Goal: Task Accomplishment & Management: Manage account settings

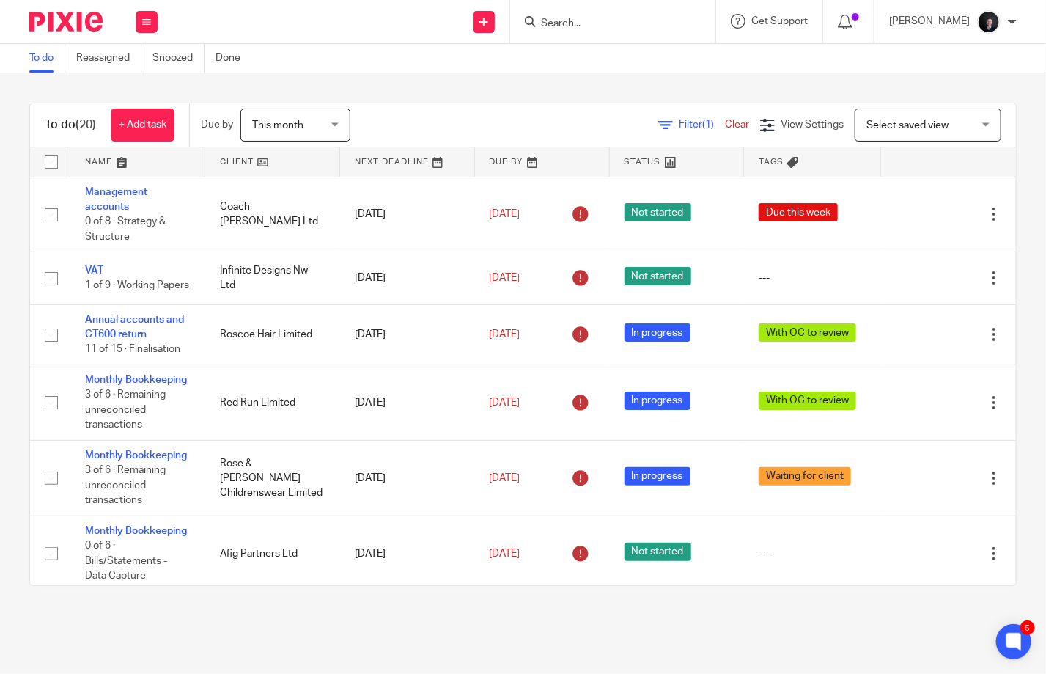
click at [100, 155] on link at bounding box center [137, 161] width 135 height 29
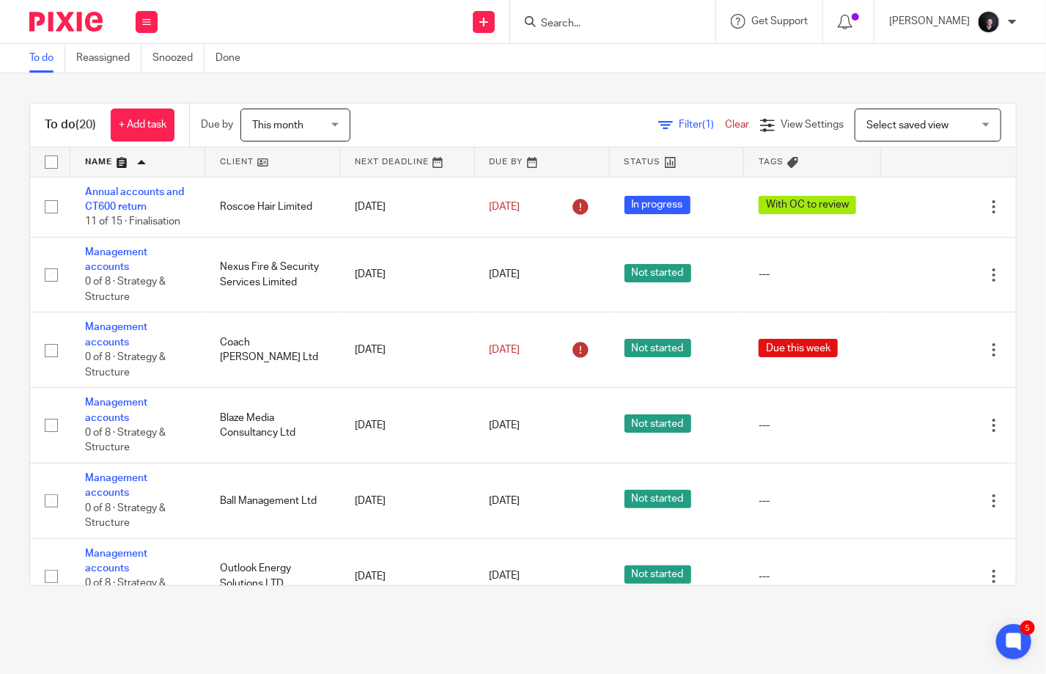
click at [287, 134] on span "This month" at bounding box center [291, 124] width 78 height 31
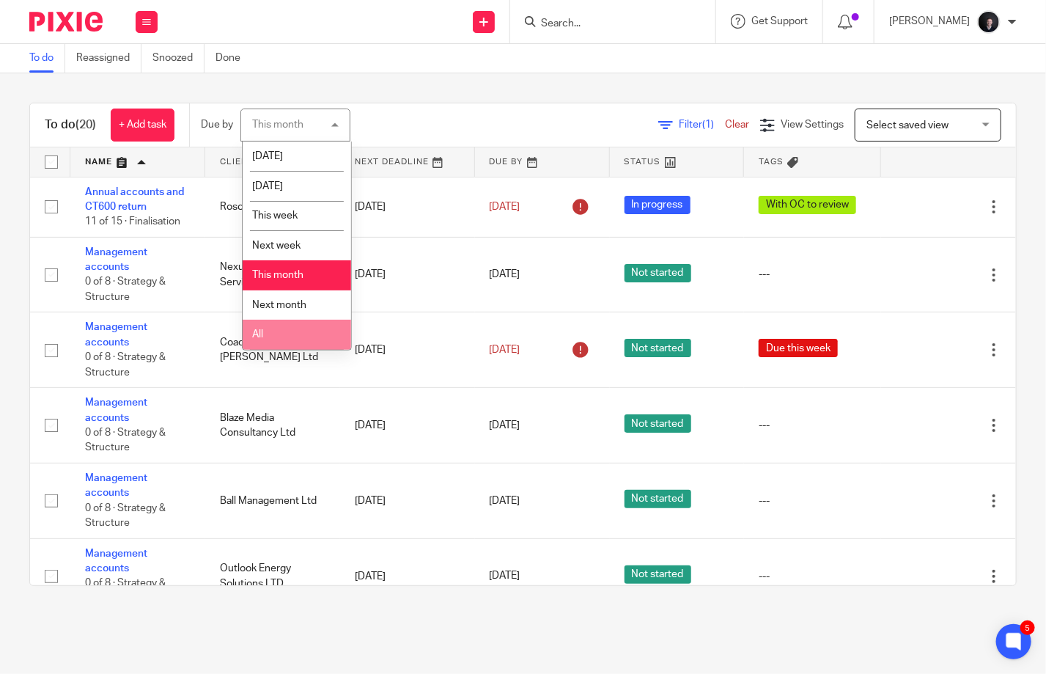
click at [299, 333] on li "All" at bounding box center [297, 335] width 108 height 30
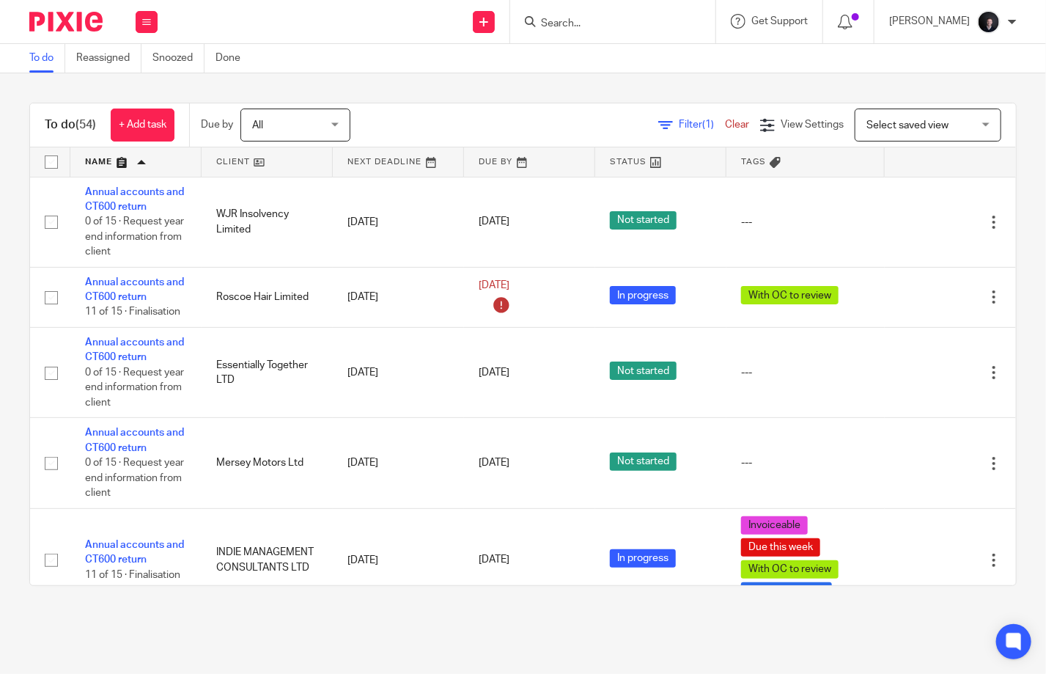
click at [103, 164] on link at bounding box center [135, 161] width 131 height 29
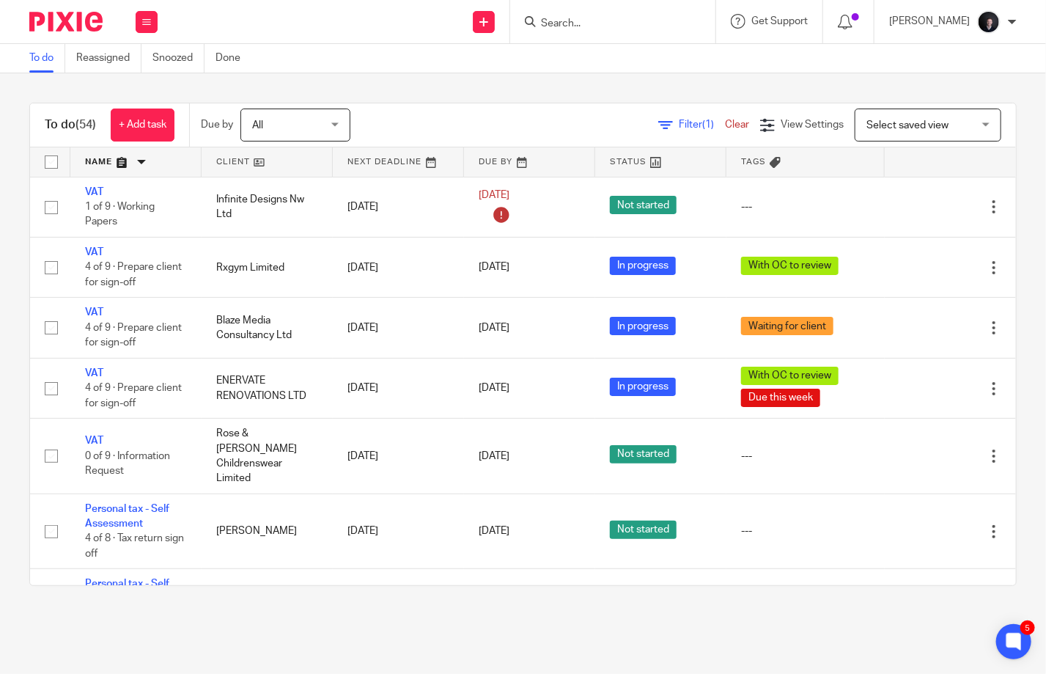
click at [102, 161] on link at bounding box center [135, 161] width 131 height 29
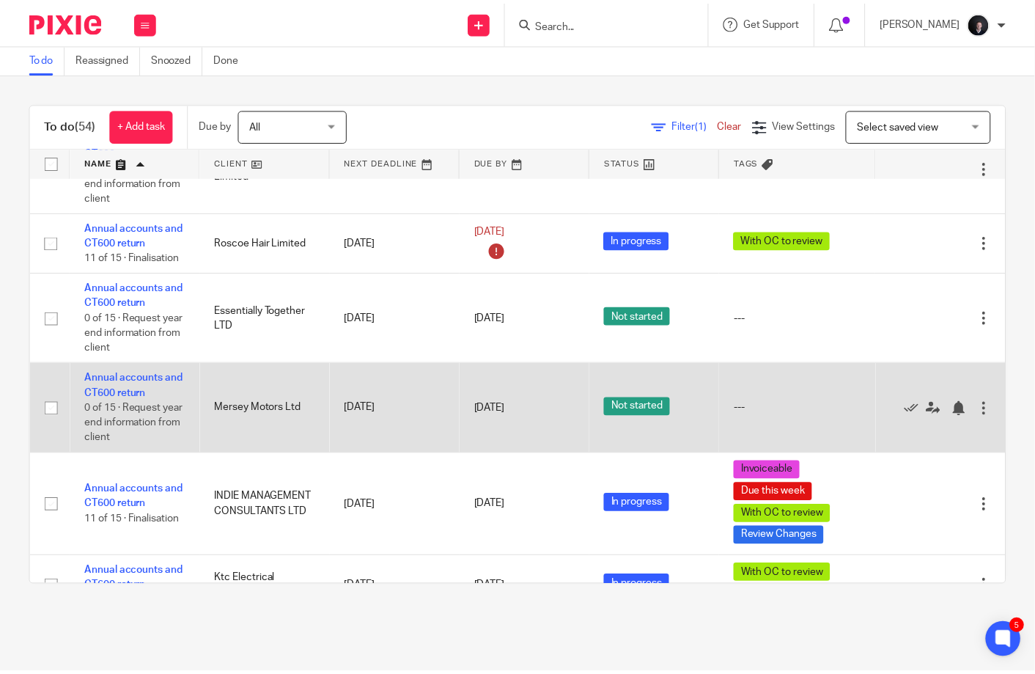
scroll to position [73, 0]
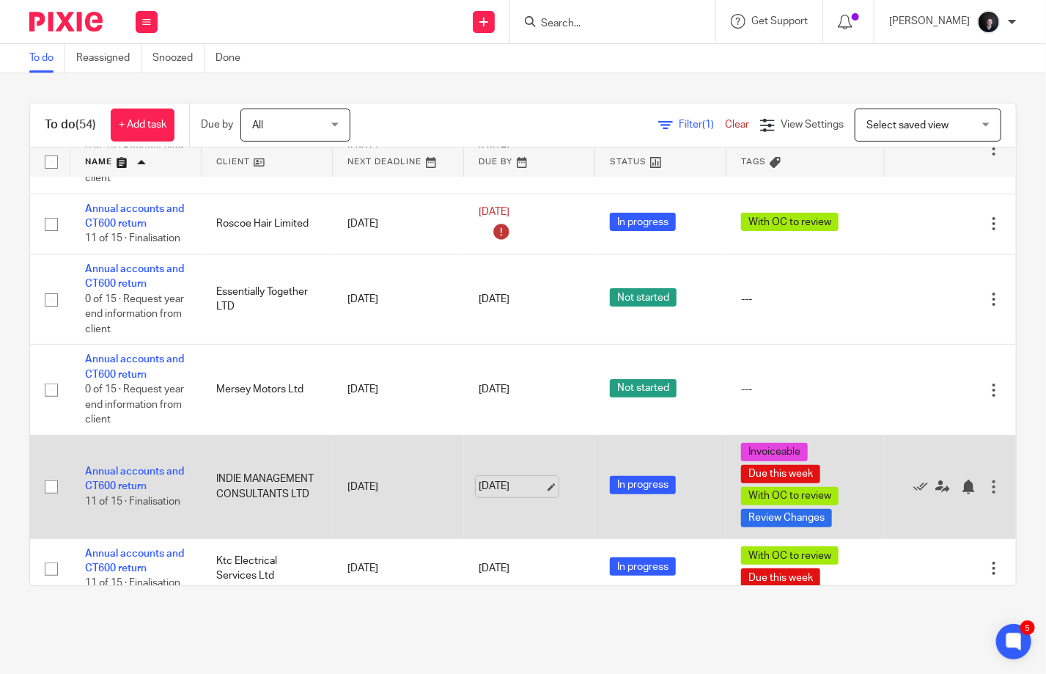
click at [541, 487] on link "[DATE]" at bounding box center [512, 486] width 66 height 15
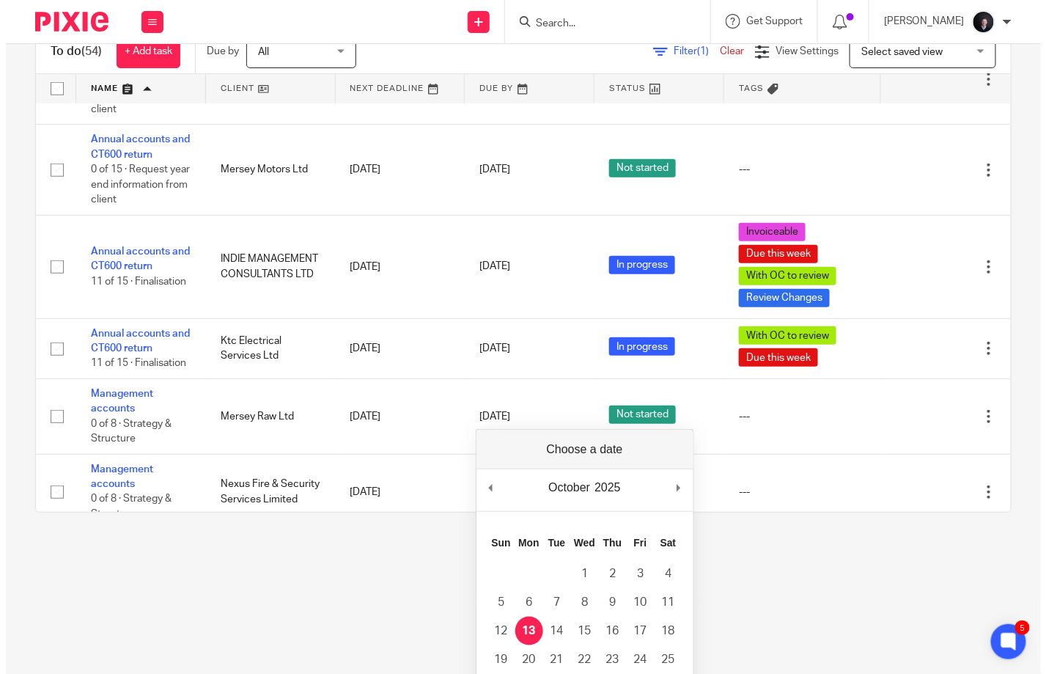
scroll to position [0, 0]
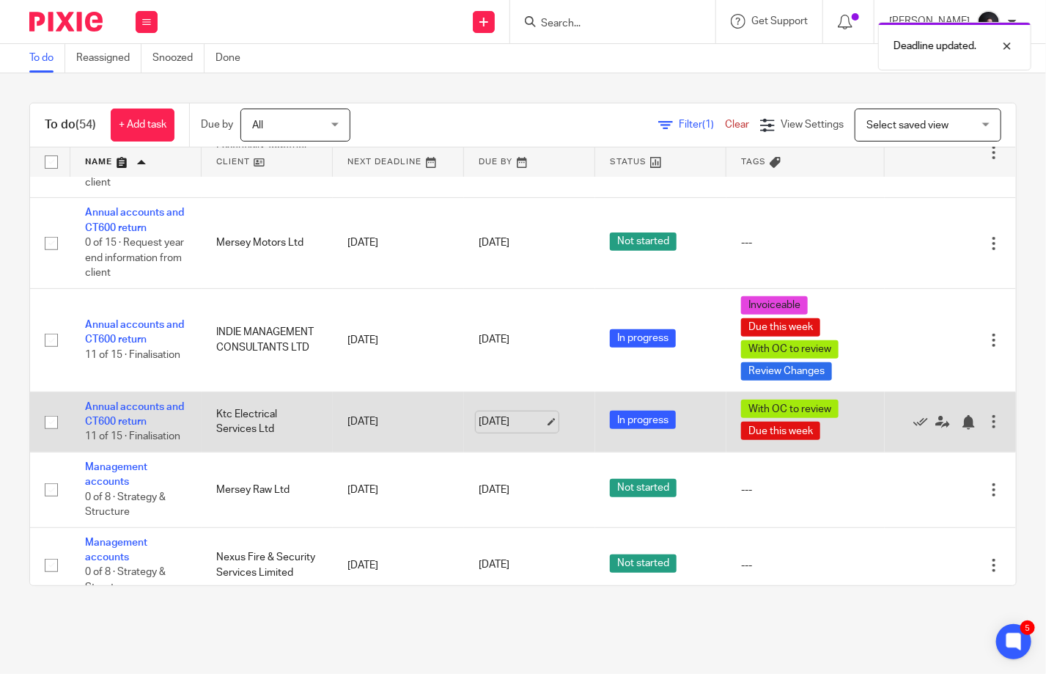
click at [540, 423] on link "30 Nov 2025" at bounding box center [512, 421] width 66 height 15
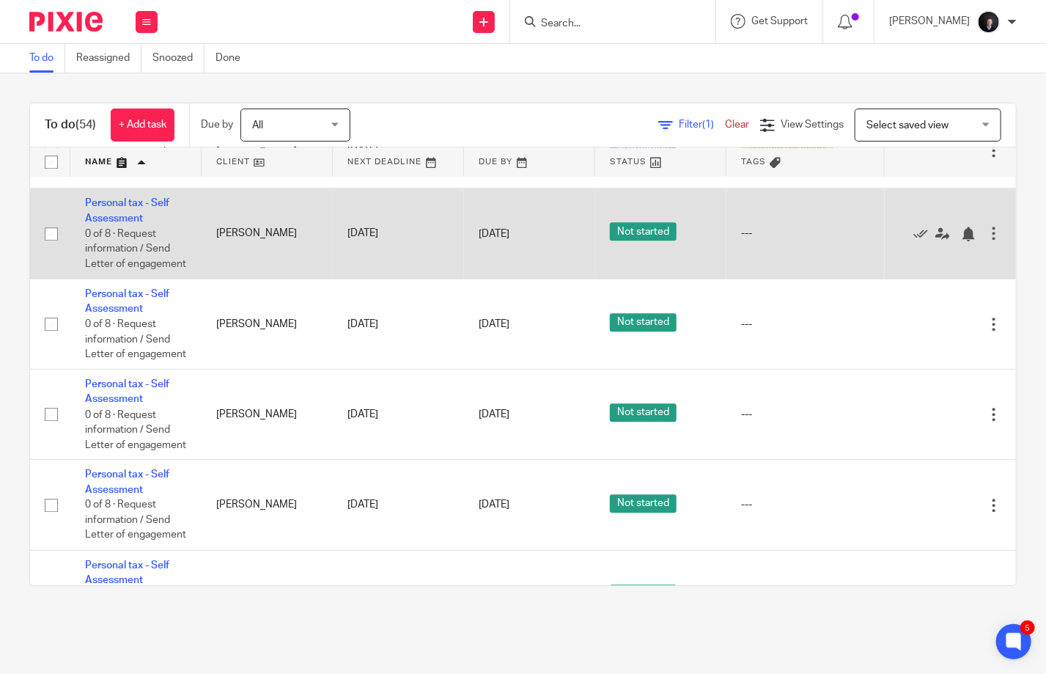
scroll to position [1612, 0]
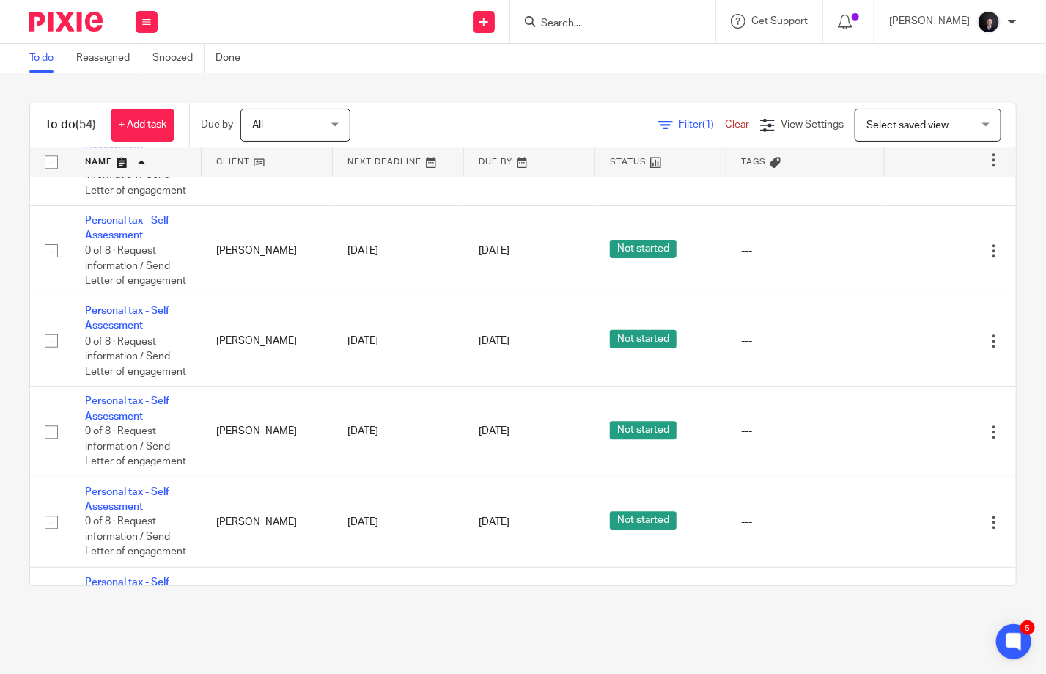
click at [594, 26] on input "Search" at bounding box center [605, 24] width 132 height 13
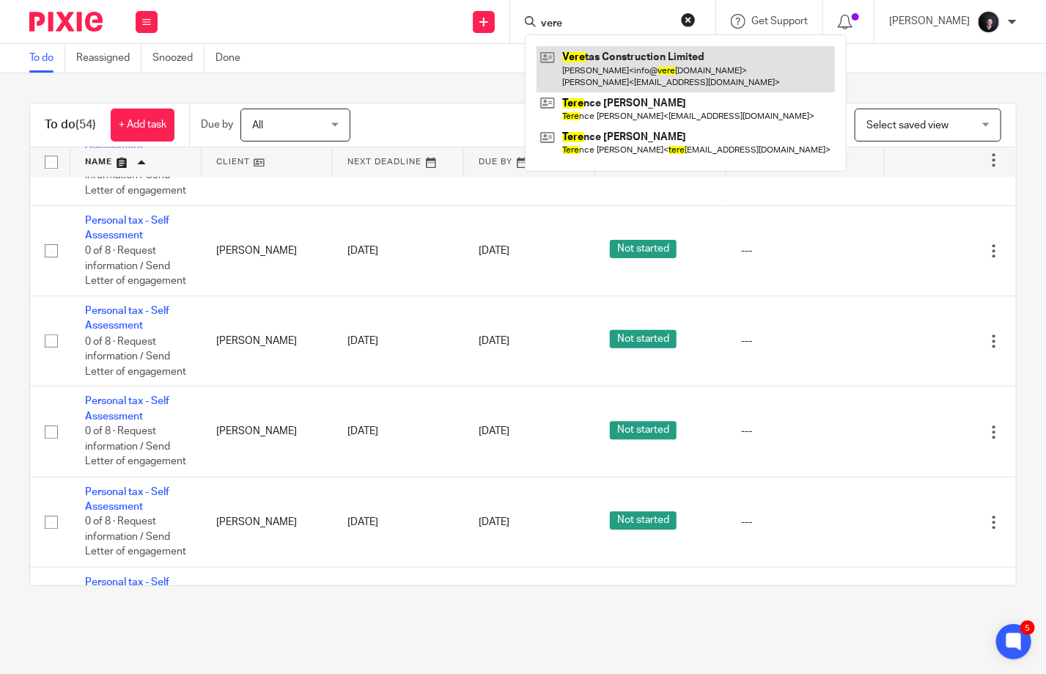
type input "vere"
click at [626, 69] on link at bounding box center [685, 68] width 298 height 45
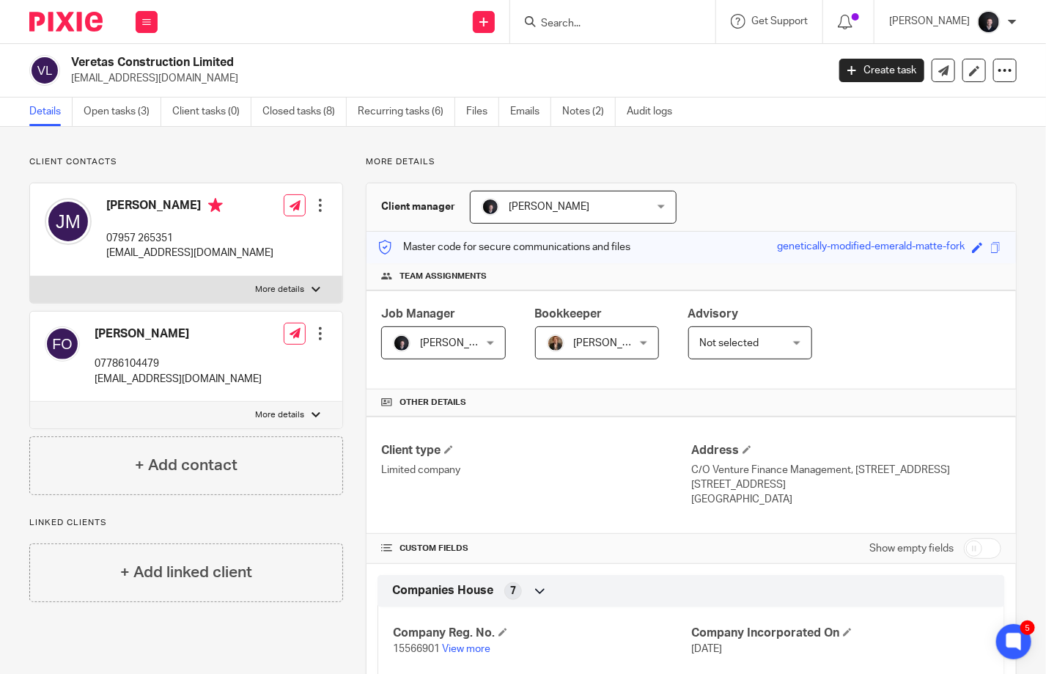
scroll to position [293, 0]
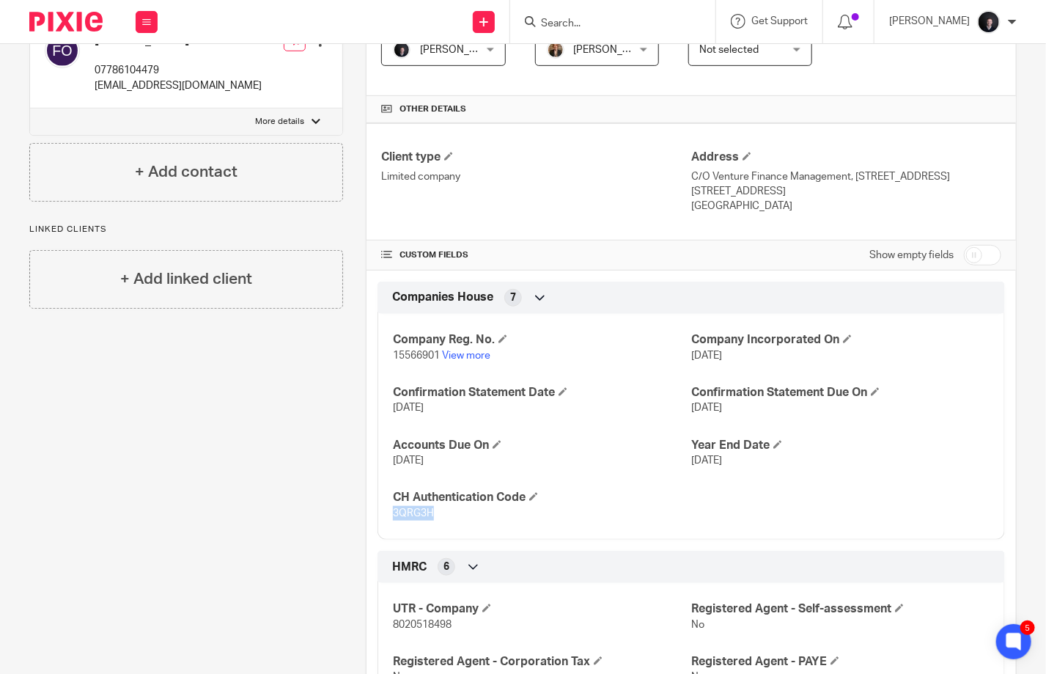
drag, startPoint x: 432, startPoint y: 525, endPoint x: 388, endPoint y: 523, distance: 44.1
click at [393, 520] on p "3QRG3H" at bounding box center [542, 513] width 298 height 15
copy span "3QRG3H"
click at [589, 26] on input "Search" at bounding box center [605, 24] width 132 height 13
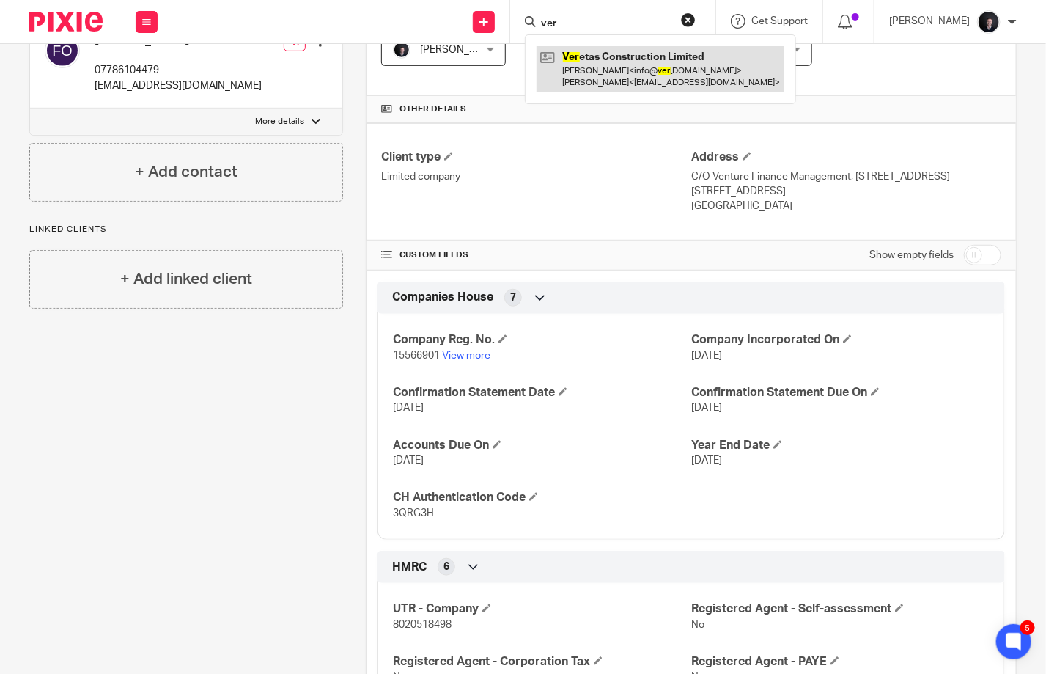
type input "ver"
click at [580, 51] on link at bounding box center [660, 68] width 248 height 45
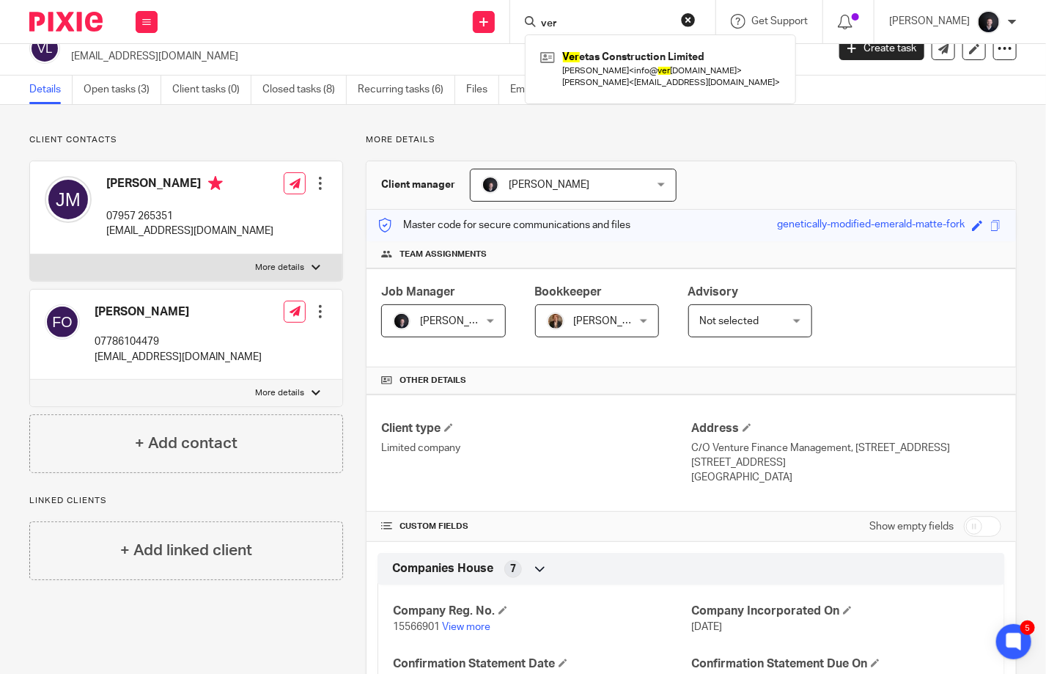
scroll to position [0, 0]
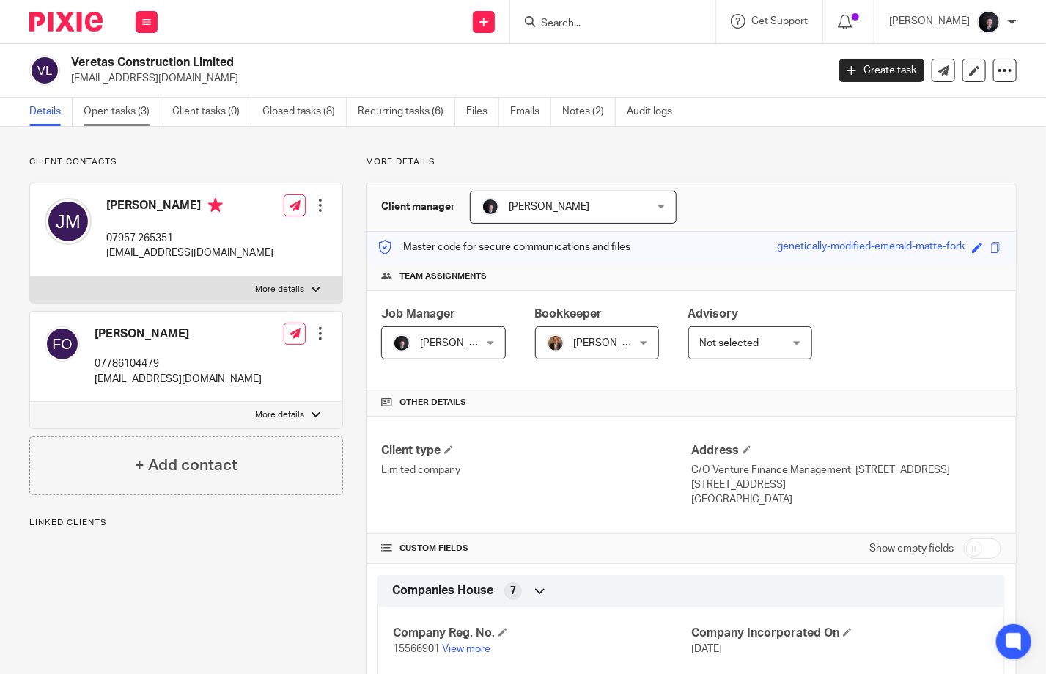
click at [110, 118] on link "Open tasks (3)" at bounding box center [123, 111] width 78 height 29
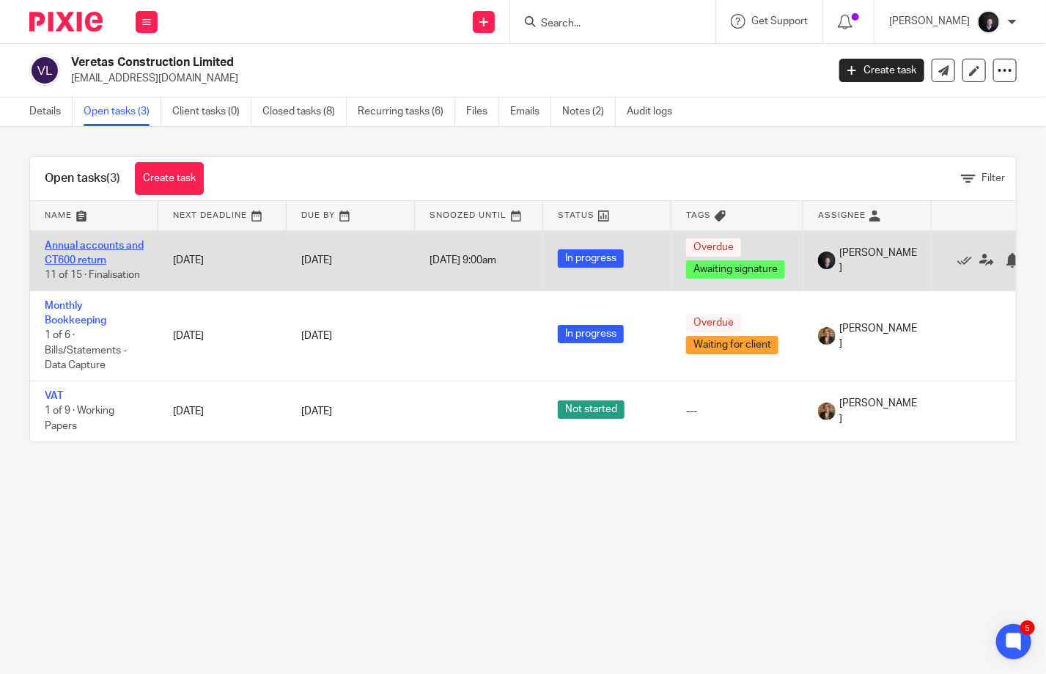
click at [73, 259] on link "Annual accounts and CT600 return" at bounding box center [94, 252] width 99 height 25
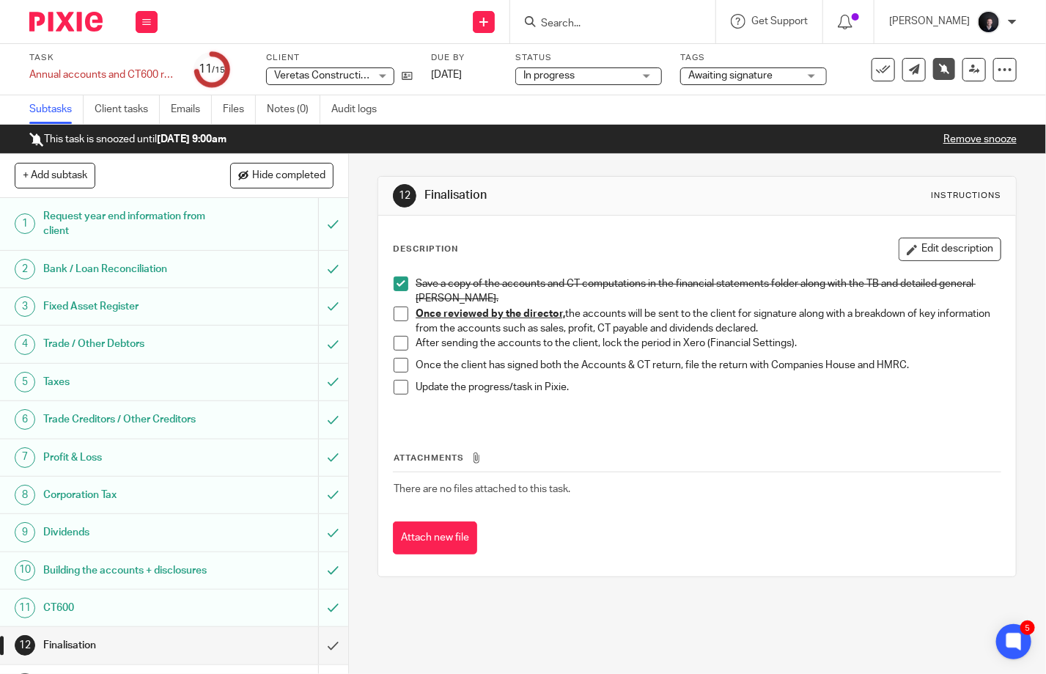
click at [397, 309] on span at bounding box center [401, 313] width 15 height 15
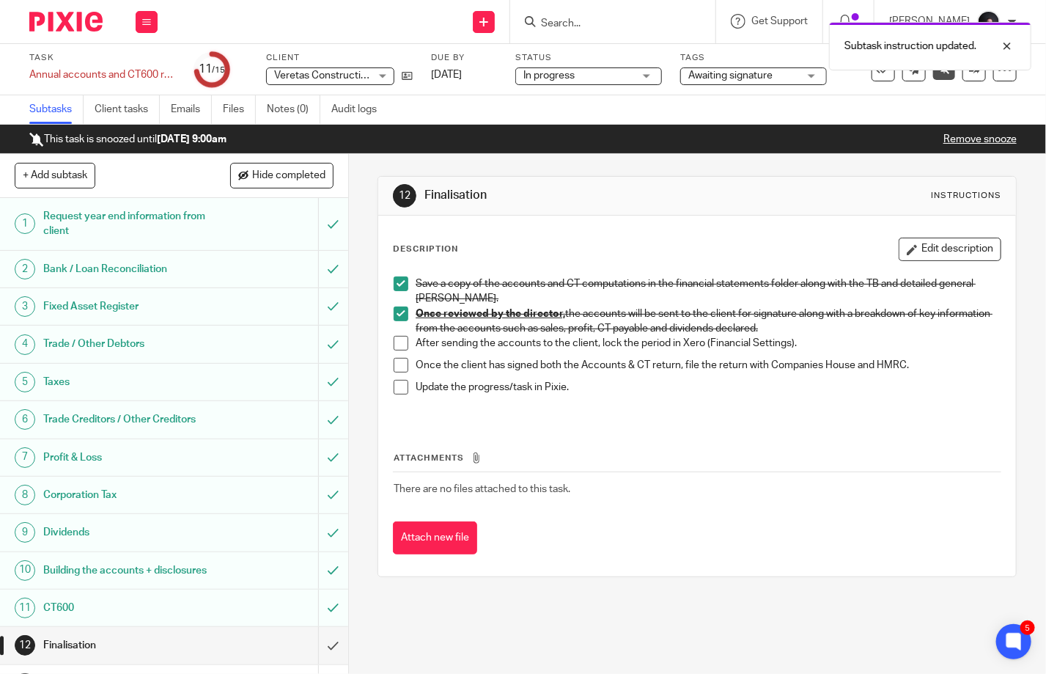
click at [394, 339] on span at bounding box center [401, 343] width 15 height 15
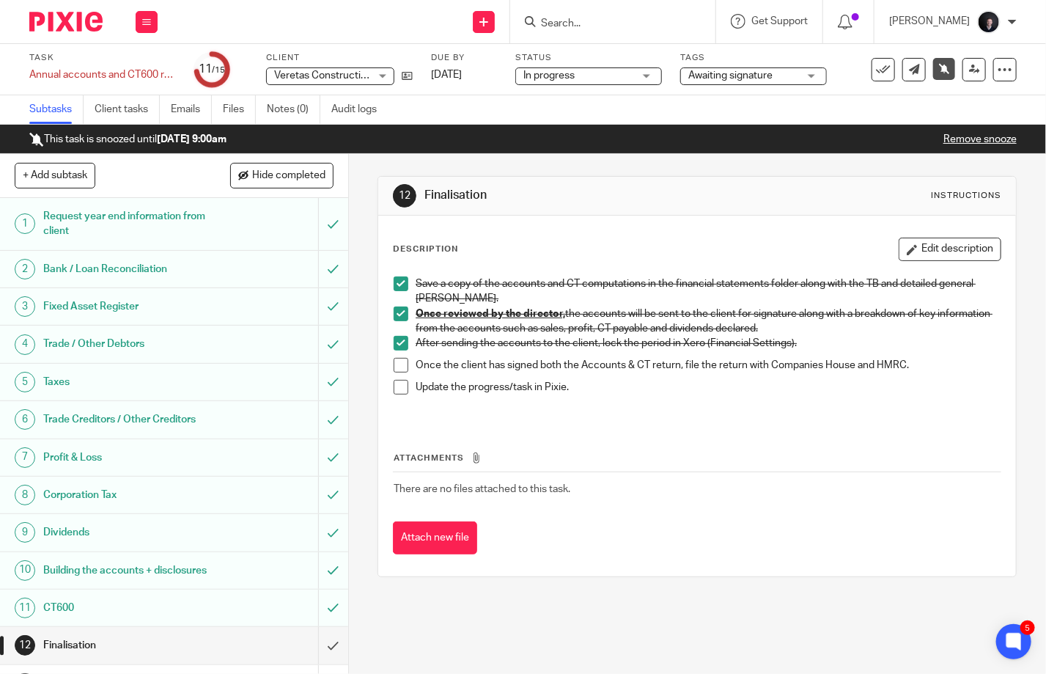
drag, startPoint x: 394, startPoint y: 364, endPoint x: 394, endPoint y: 373, distance: 9.5
click at [394, 364] on span at bounding box center [401, 365] width 15 height 15
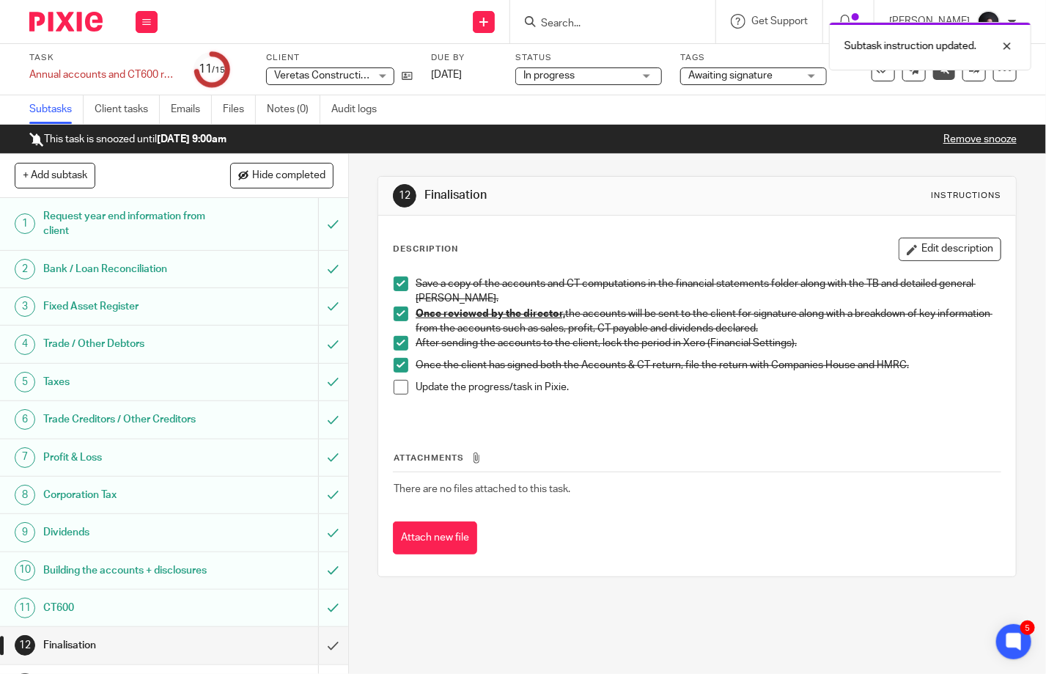
click at [394, 381] on span at bounding box center [401, 387] width 15 height 15
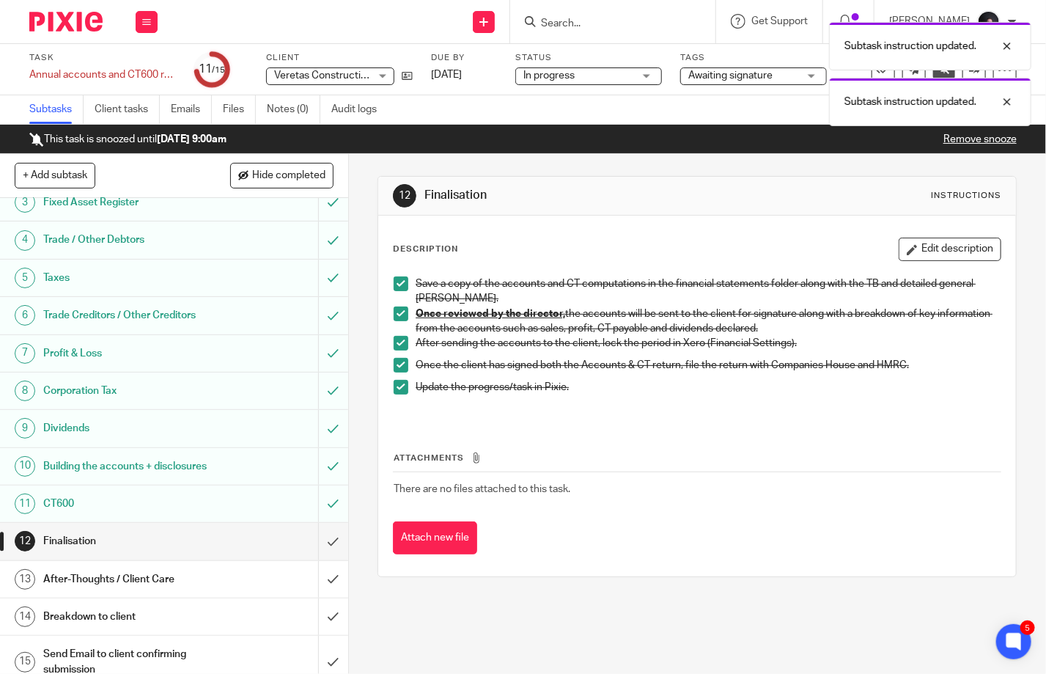
scroll to position [128, 0]
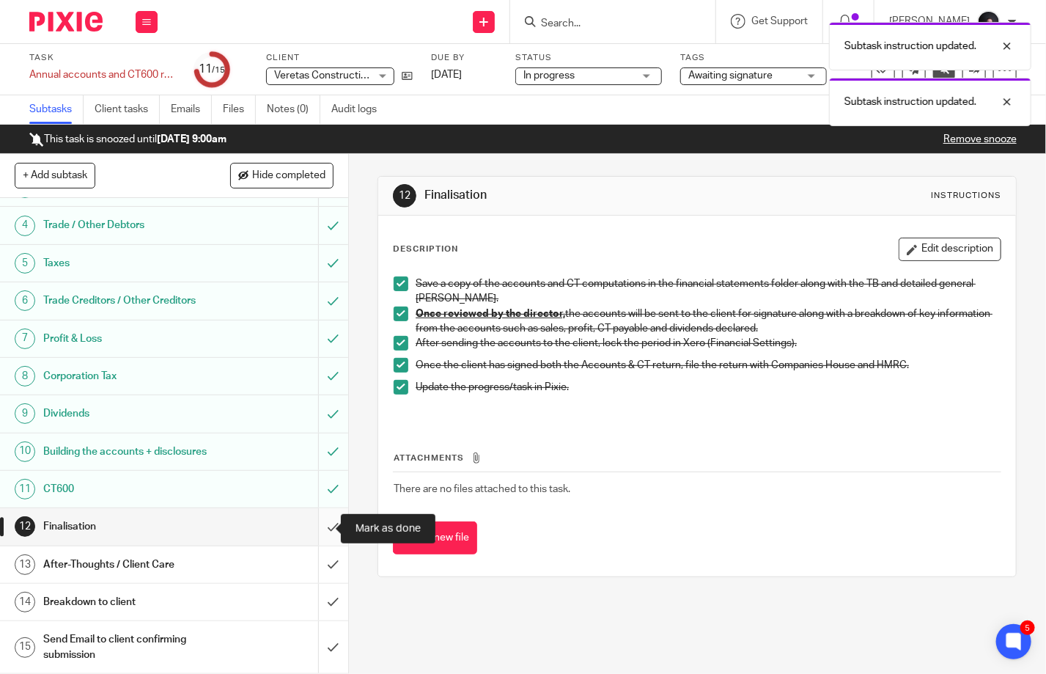
click at [315, 535] on input "submit" at bounding box center [174, 526] width 348 height 37
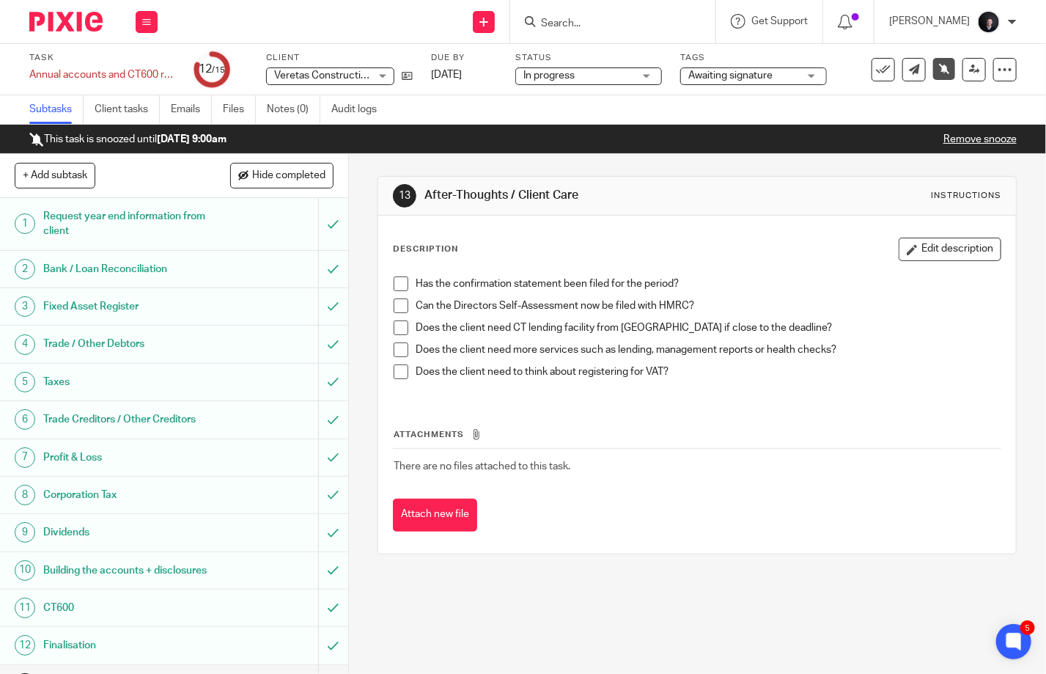
scroll to position [128, 0]
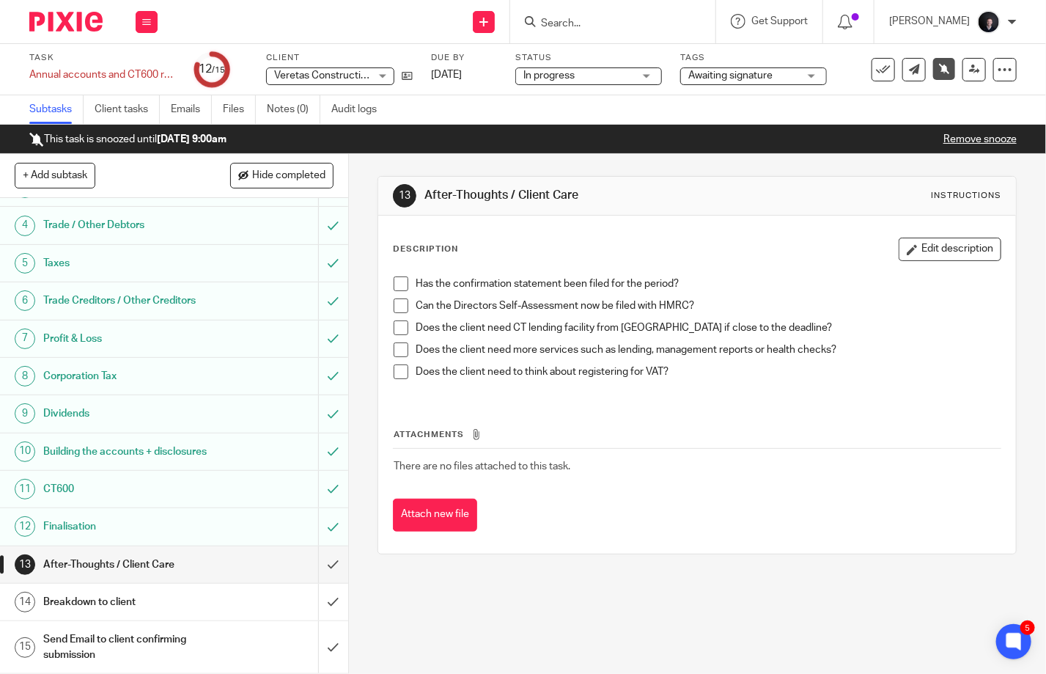
click at [749, 250] on div "Description Edit description" at bounding box center [697, 248] width 608 height 23
click at [395, 284] on span at bounding box center [401, 283] width 15 height 15
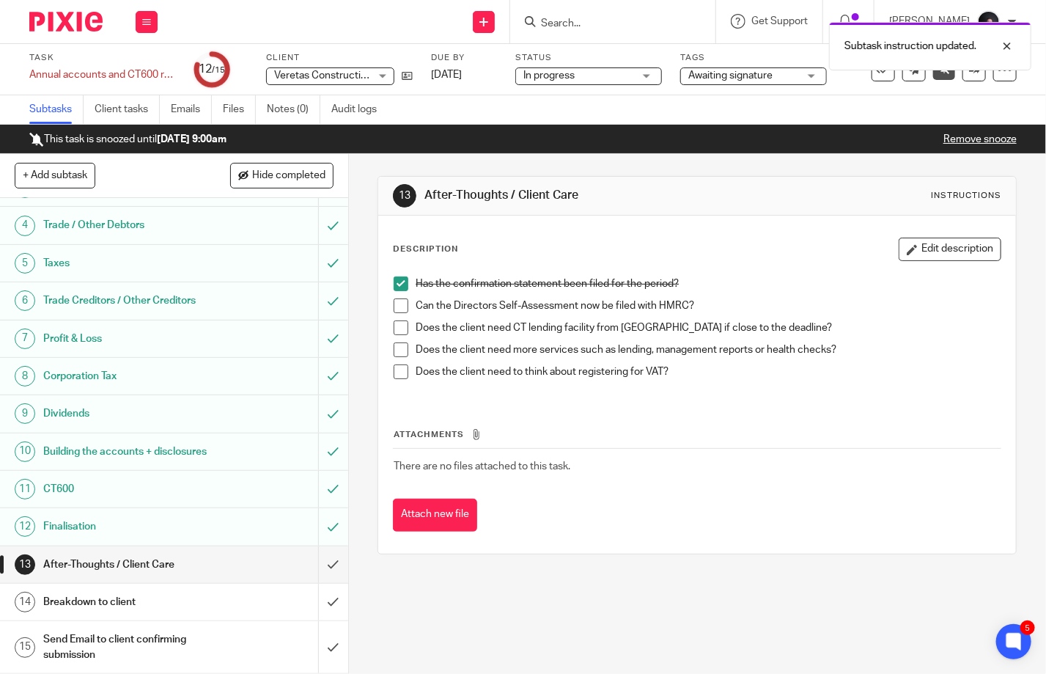
click at [395, 306] on span at bounding box center [401, 305] width 15 height 15
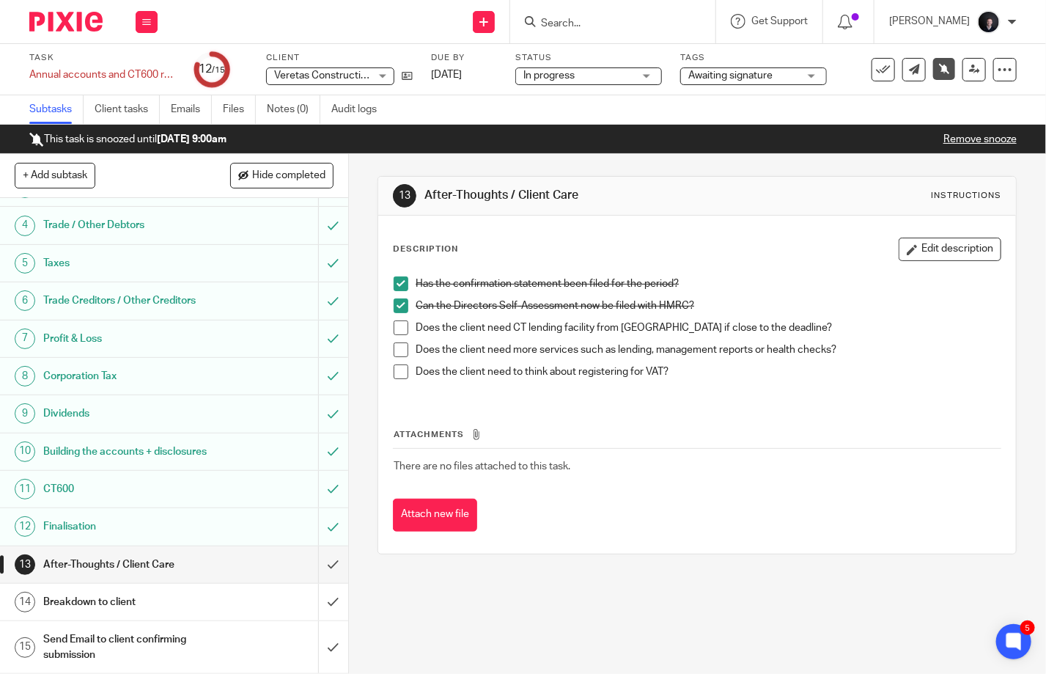
click at [396, 327] on span at bounding box center [401, 327] width 15 height 15
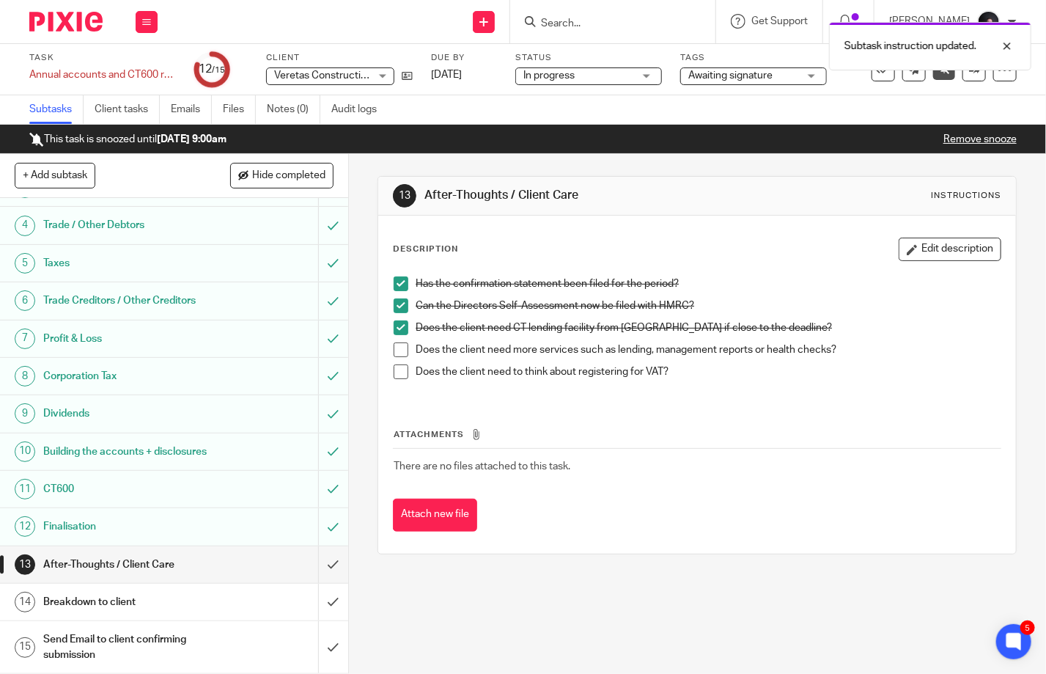
click at [400, 346] on span at bounding box center [401, 349] width 15 height 15
click at [397, 372] on span at bounding box center [401, 371] width 15 height 15
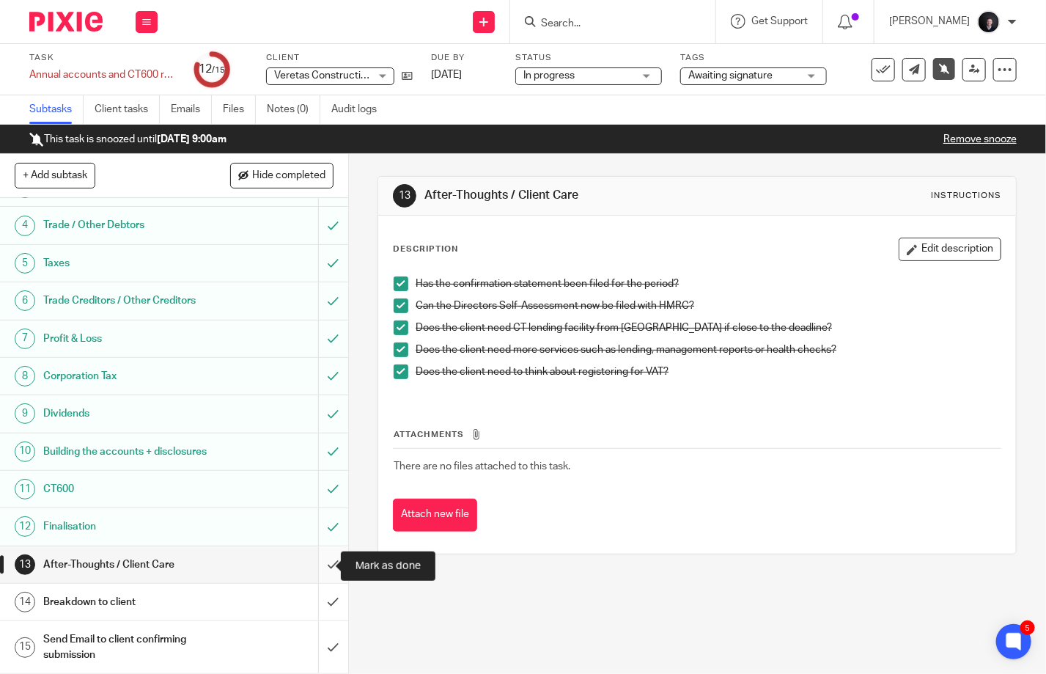
click at [309, 559] on input "submit" at bounding box center [174, 564] width 348 height 37
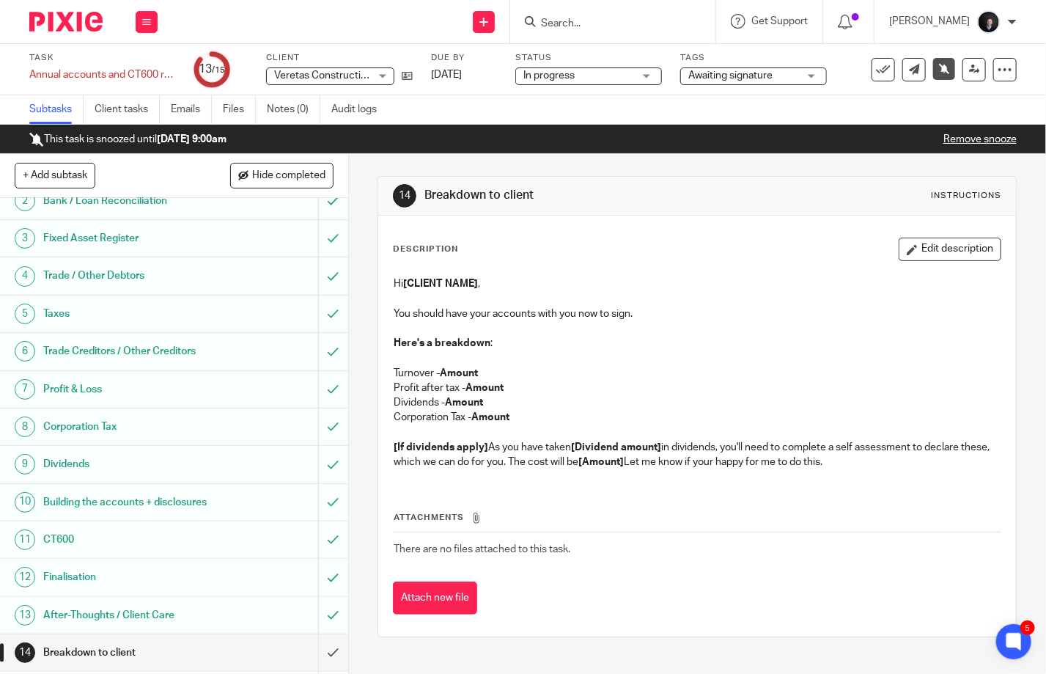
scroll to position [128, 0]
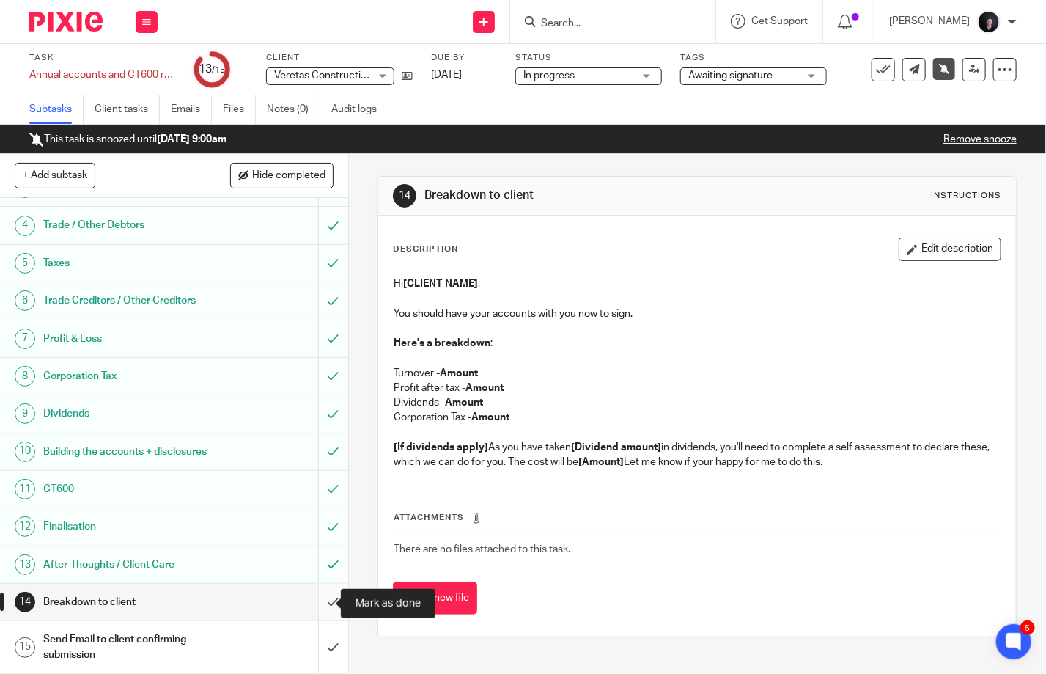
click at [322, 604] on input "submit" at bounding box center [174, 601] width 348 height 37
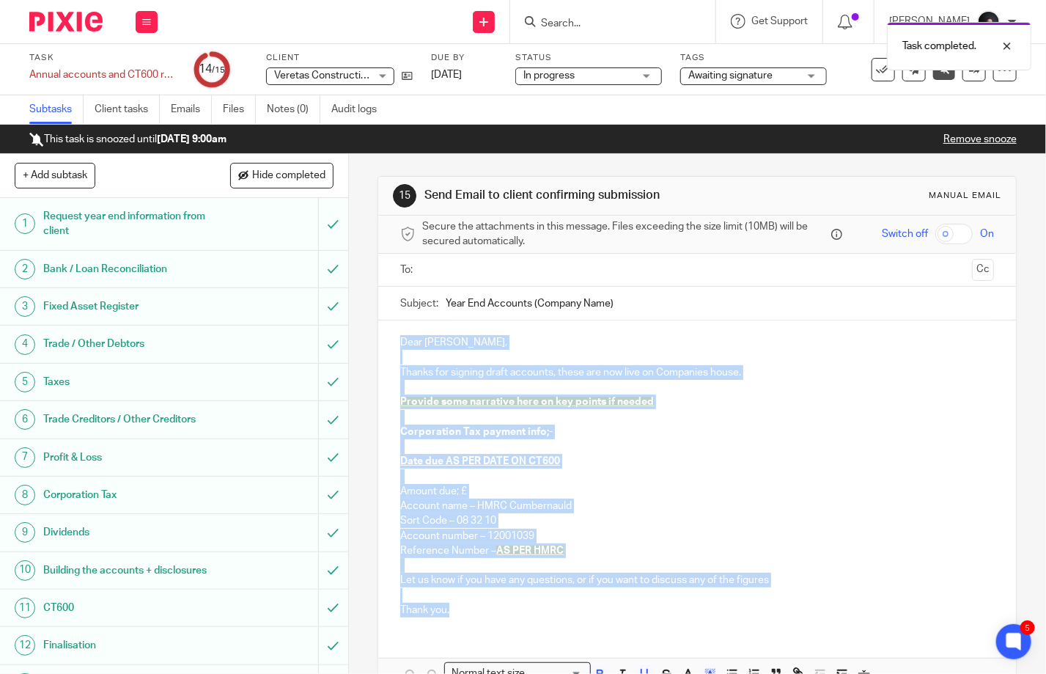
drag, startPoint x: 460, startPoint y: 609, endPoint x: 387, endPoint y: 347, distance: 272.2
click at [387, 347] on div "Dear [PERSON_NAME], Thanks for signing draft accounts, these are now live on Co…" at bounding box center [697, 474] width 638 height 308
copy div "Dear [PERSON_NAME], Thanks for signing draft accounts, these are now live on Co…"
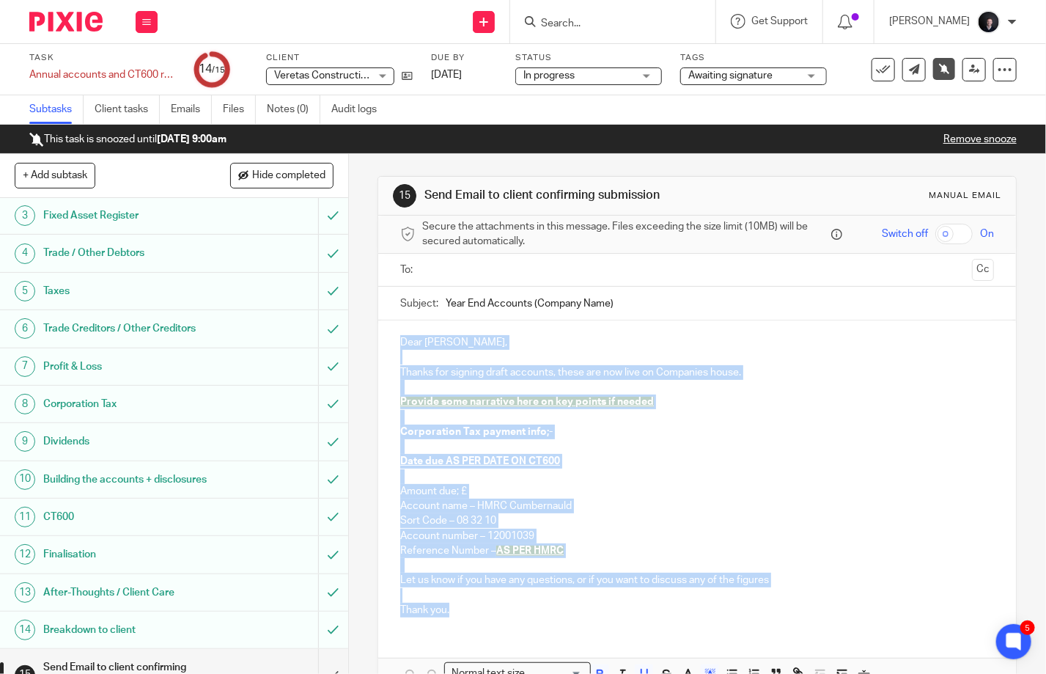
scroll to position [128, 0]
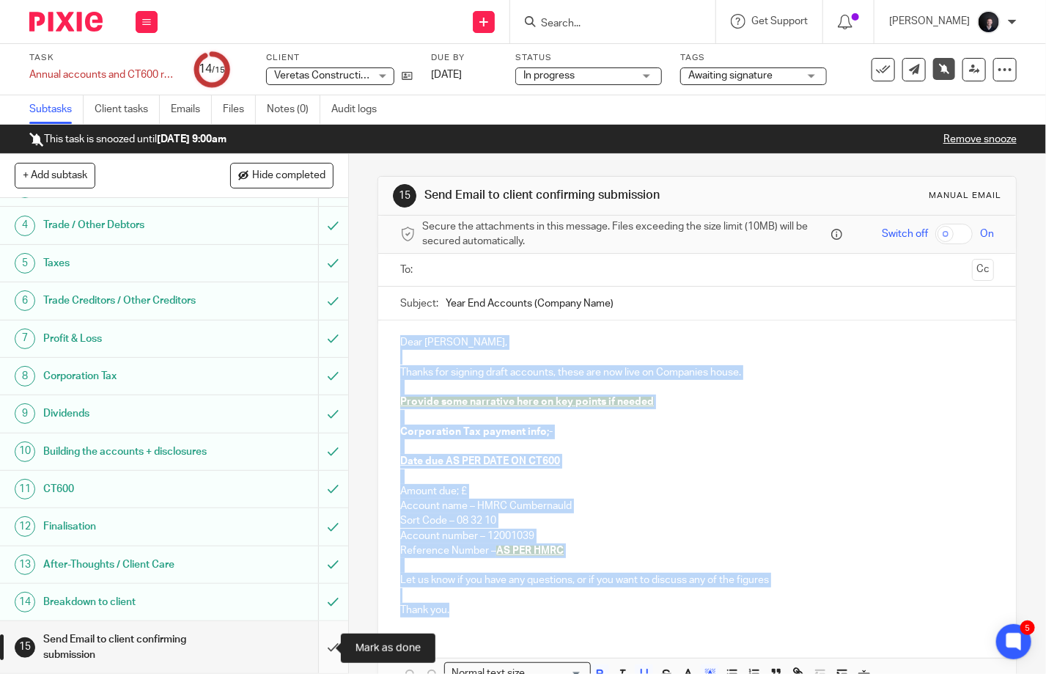
click at [309, 653] on input "submit" at bounding box center [174, 647] width 348 height 52
